Goal: Task Accomplishment & Management: Use online tool/utility

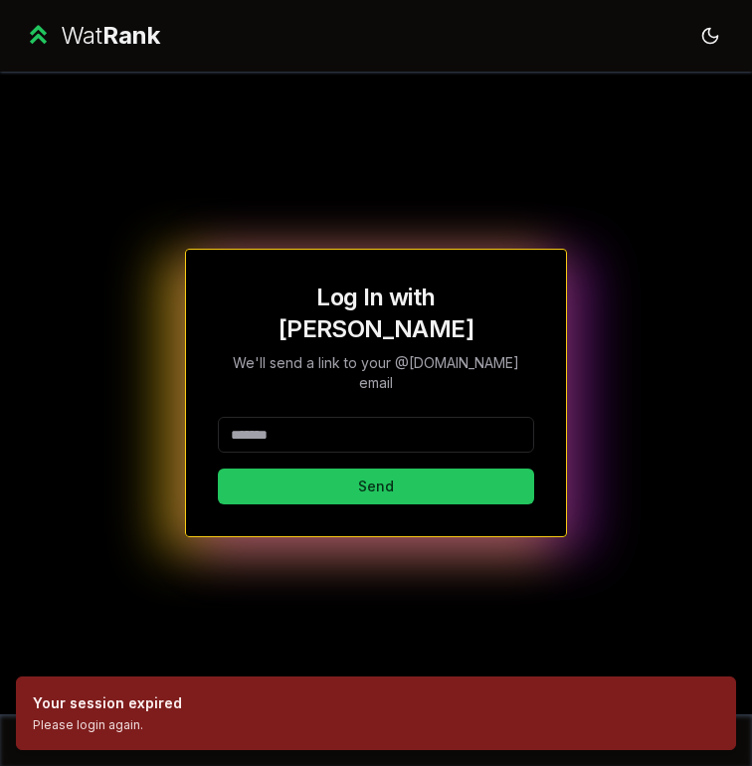
click at [296, 427] on div at bounding box center [376, 439] width 316 height 44
click at [289, 417] on input at bounding box center [376, 435] width 316 height 36
type input "********"
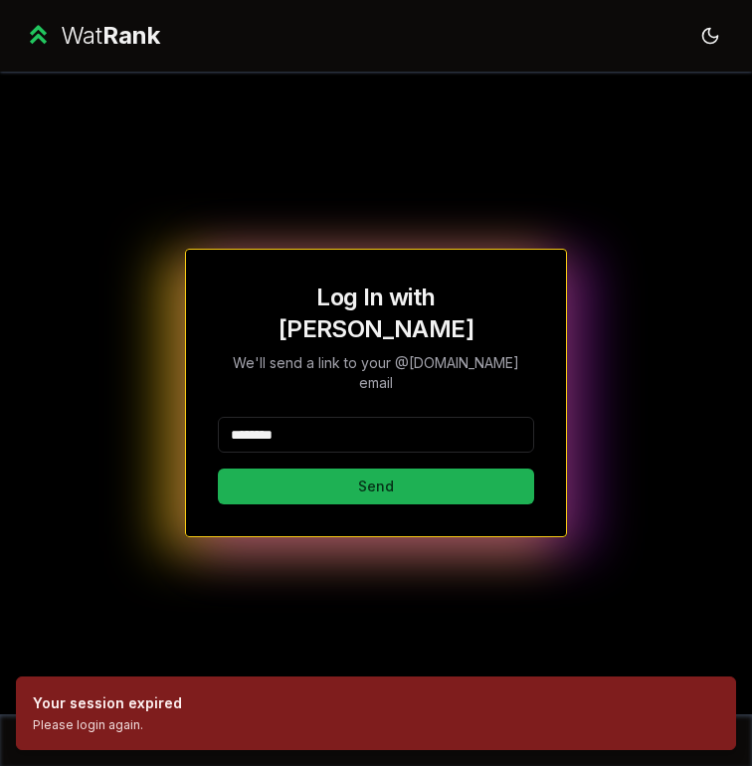
click at [318, 469] on button "Send" at bounding box center [376, 487] width 316 height 36
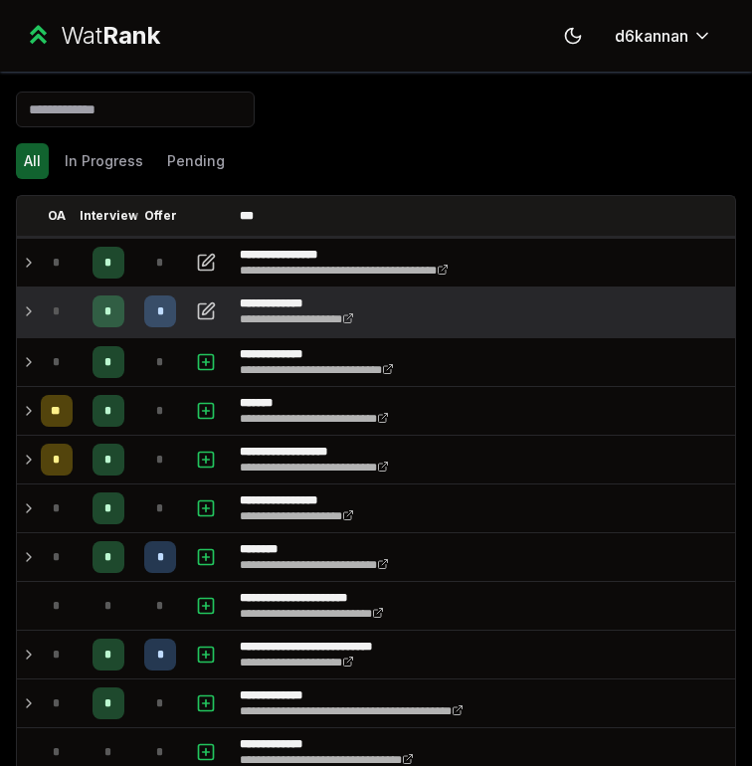
click at [44, 309] on div "*" at bounding box center [57, 312] width 32 height 32
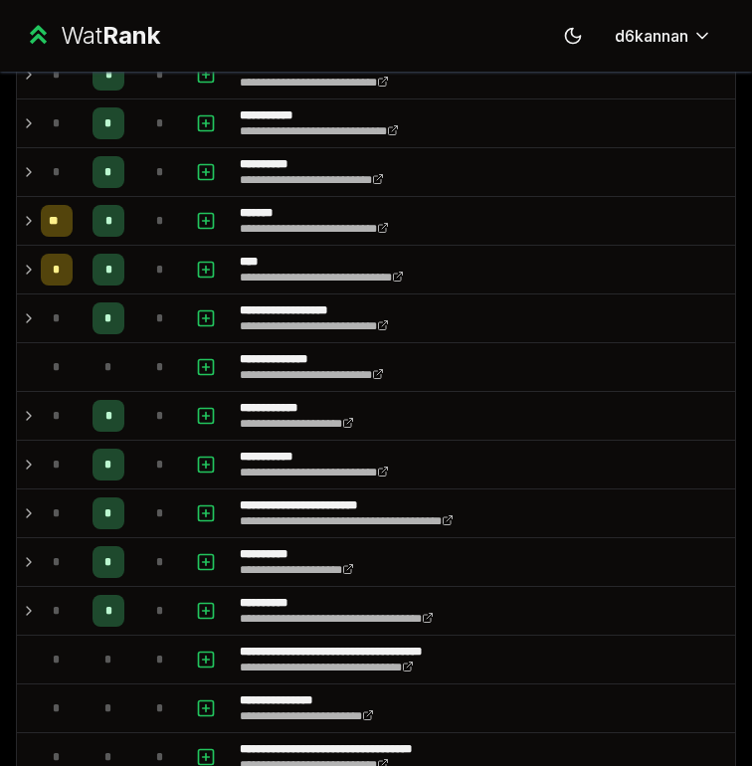
scroll to position [2187, 0]
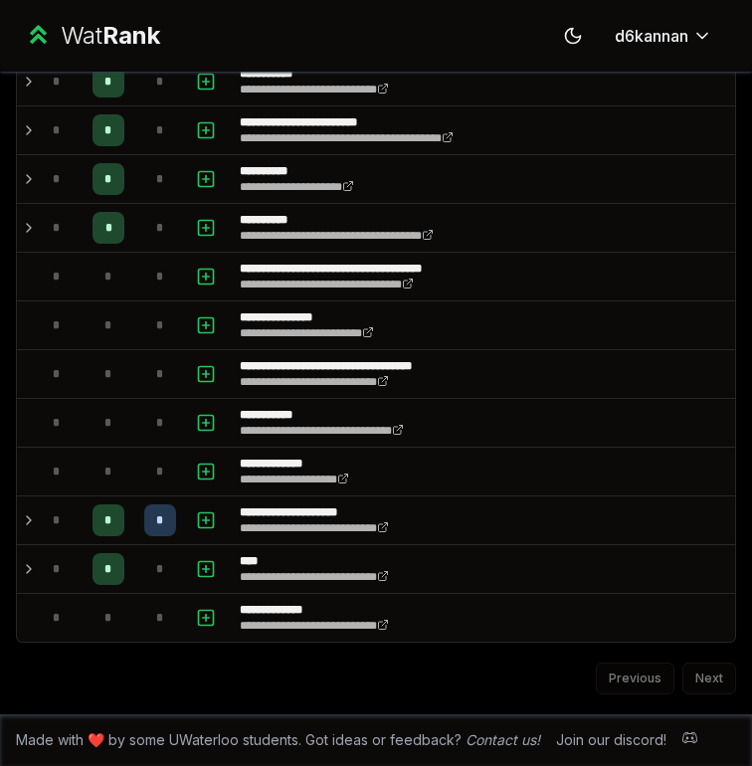
click at [709, 691] on div "Previous Next" at bounding box center [376, 669] width 720 height 52
click at [709, 681] on div "Previous Next" at bounding box center [376, 669] width 720 height 52
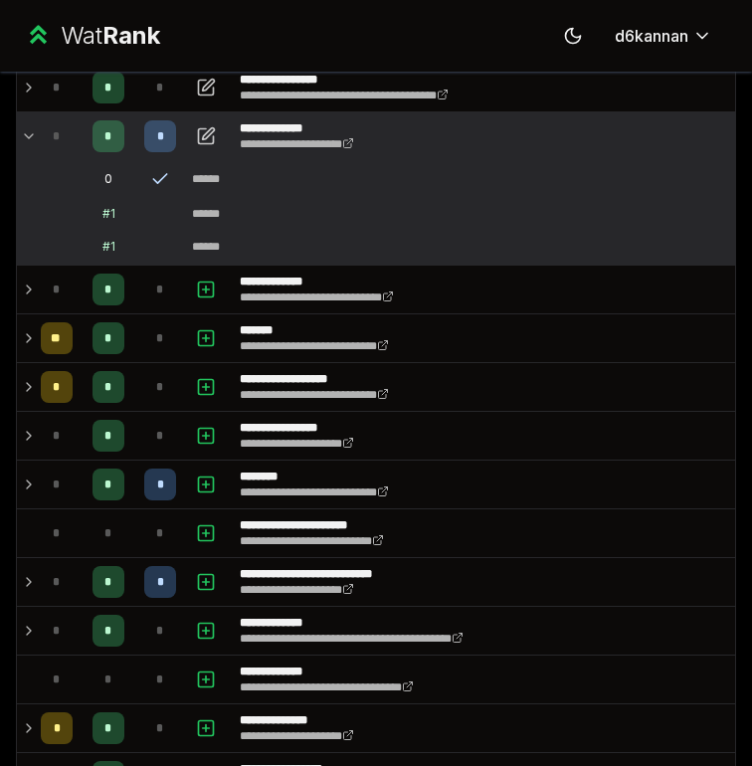
scroll to position [30, 0]
